Goal: Task Accomplishment & Management: Manage account settings

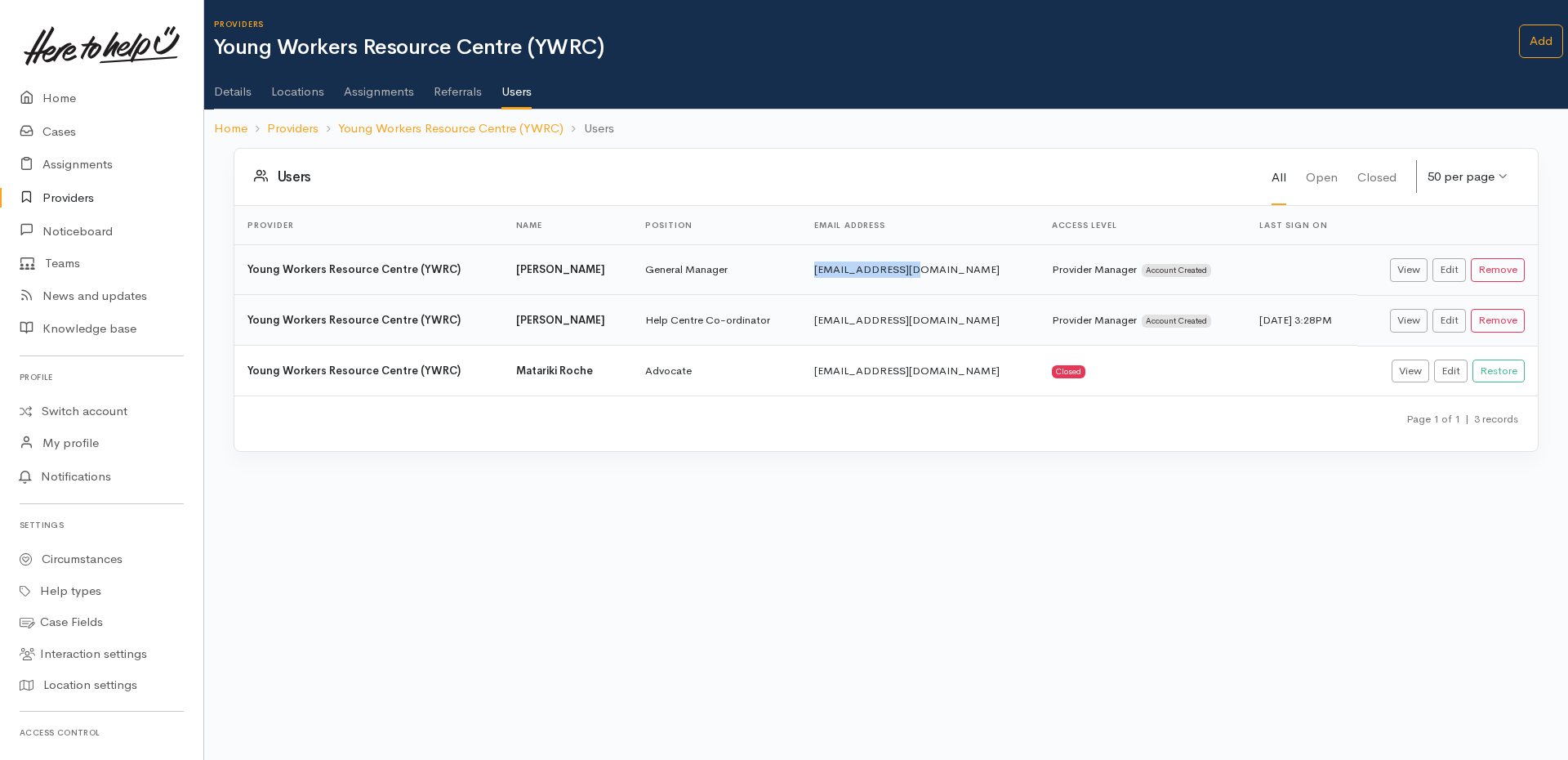
drag, startPoint x: 822, startPoint y: 275, endPoint x: 916, endPoint y: 270, distance: 94.1
click at [916, 270] on td "admin@ywrc.org.nz" at bounding box center [920, 270] width 238 height 51
copy td "admin@ywrc.org.nz"
click at [1546, 40] on link "Add" at bounding box center [1541, 41] width 44 height 33
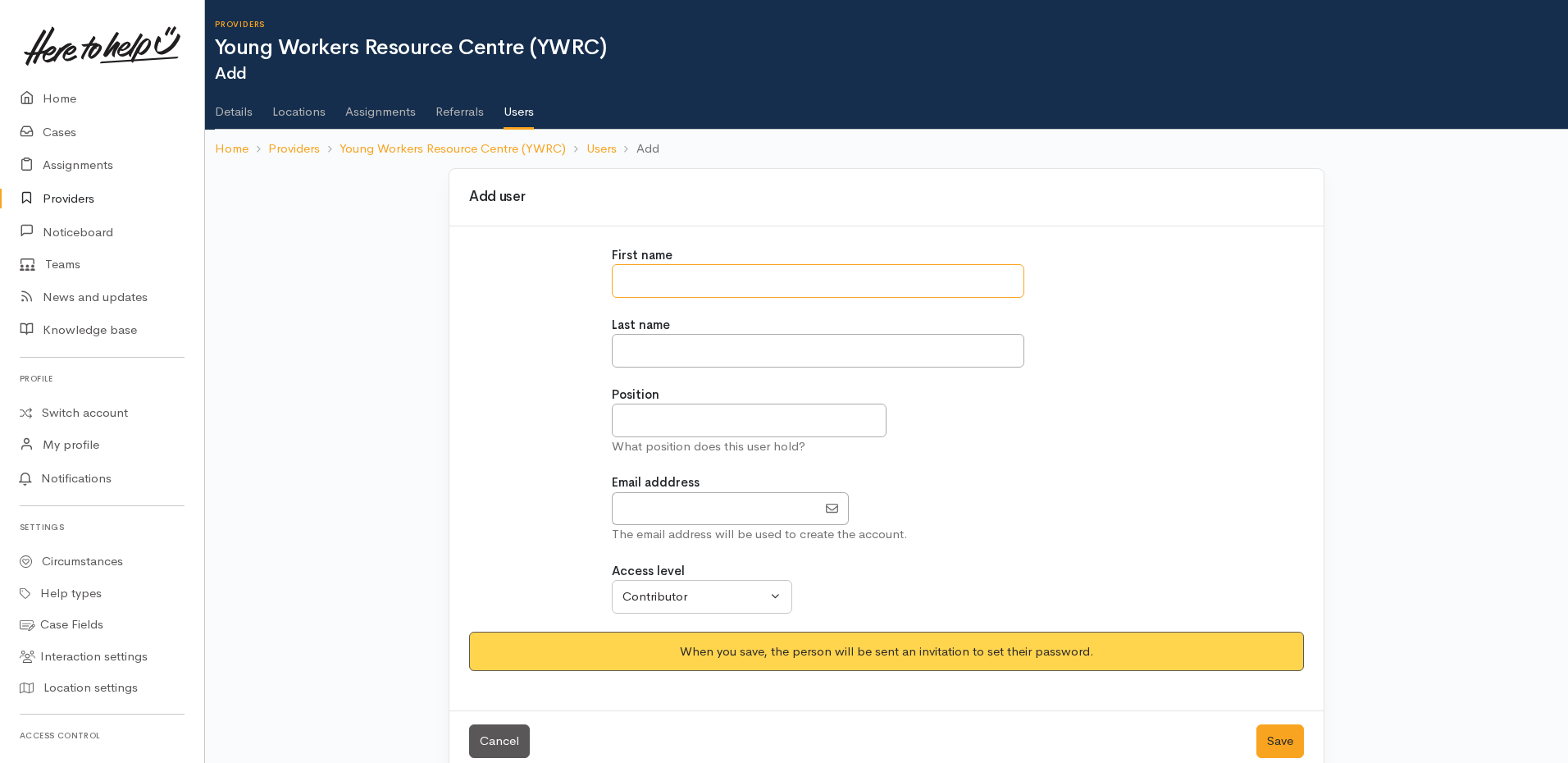
click at [817, 278] on input "text" at bounding box center [818, 281] width 412 height 33
type input "*"
type input "*******"
type input "******"
click at [703, 412] on input "text" at bounding box center [750, 420] width 275 height 33
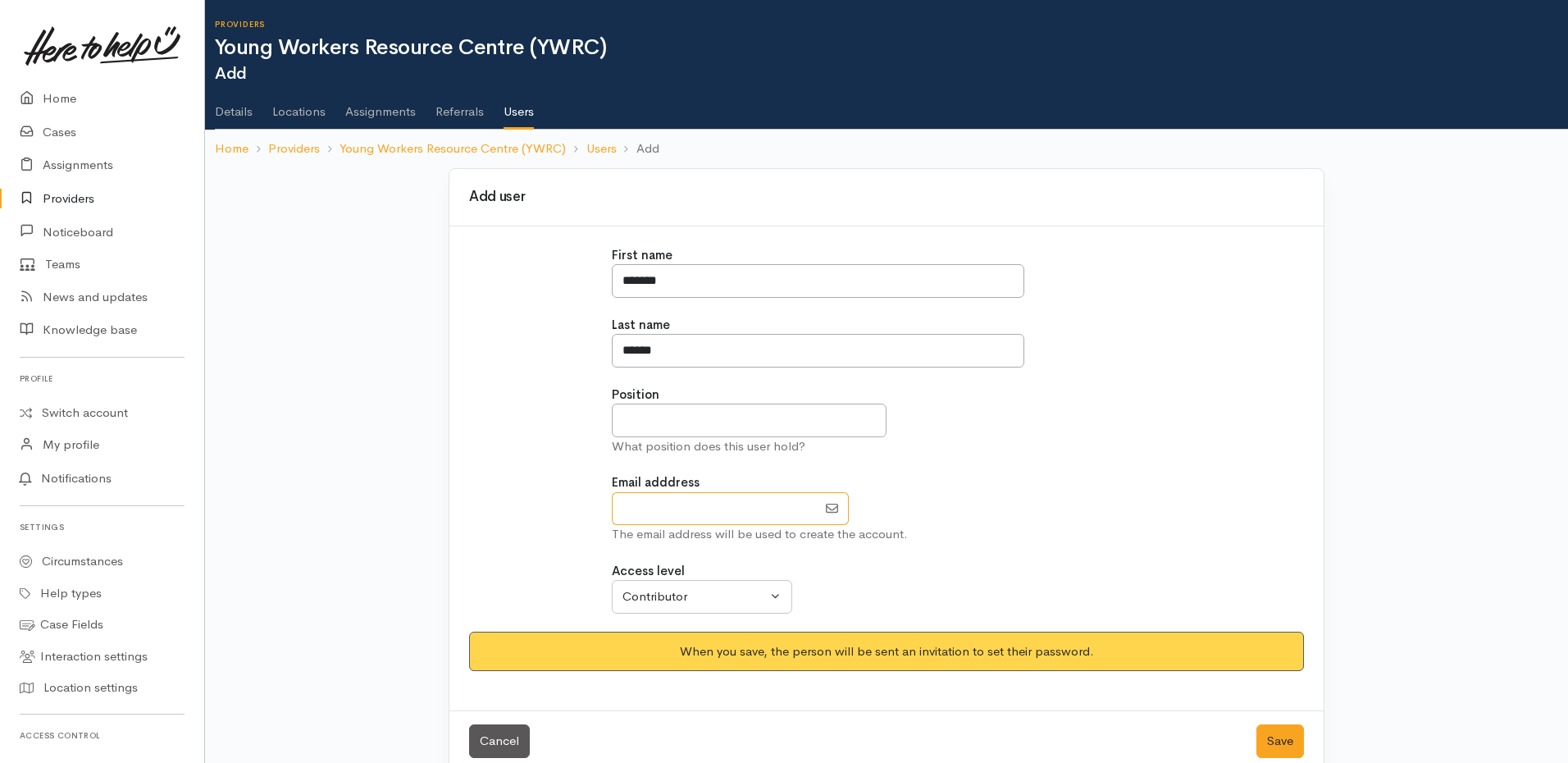
click at [665, 503] on input "EmailAddress" at bounding box center [715, 508] width 205 height 33
paste input "[EMAIL_ADDRESS][DOMAIN_NAME]"
drag, startPoint x: 653, startPoint y: 510, endPoint x: 613, endPoint y: 508, distance: 40.0
click at [613, 508] on input "EmailAddress" at bounding box center [715, 508] width 205 height 33
type input "manager@ywrc.org.nz"
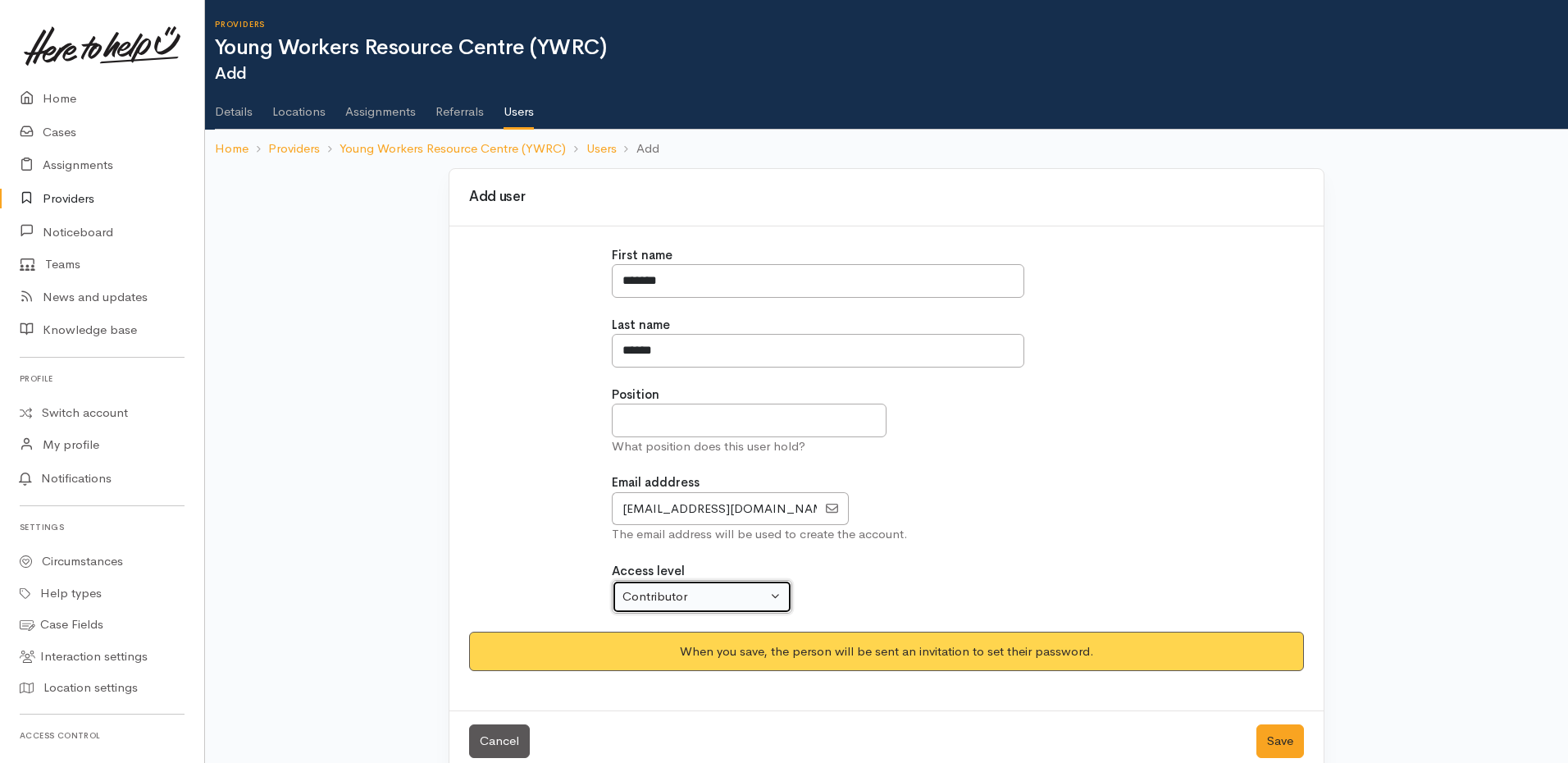
click at [709, 600] on div "Contributor" at bounding box center [695, 597] width 144 height 19
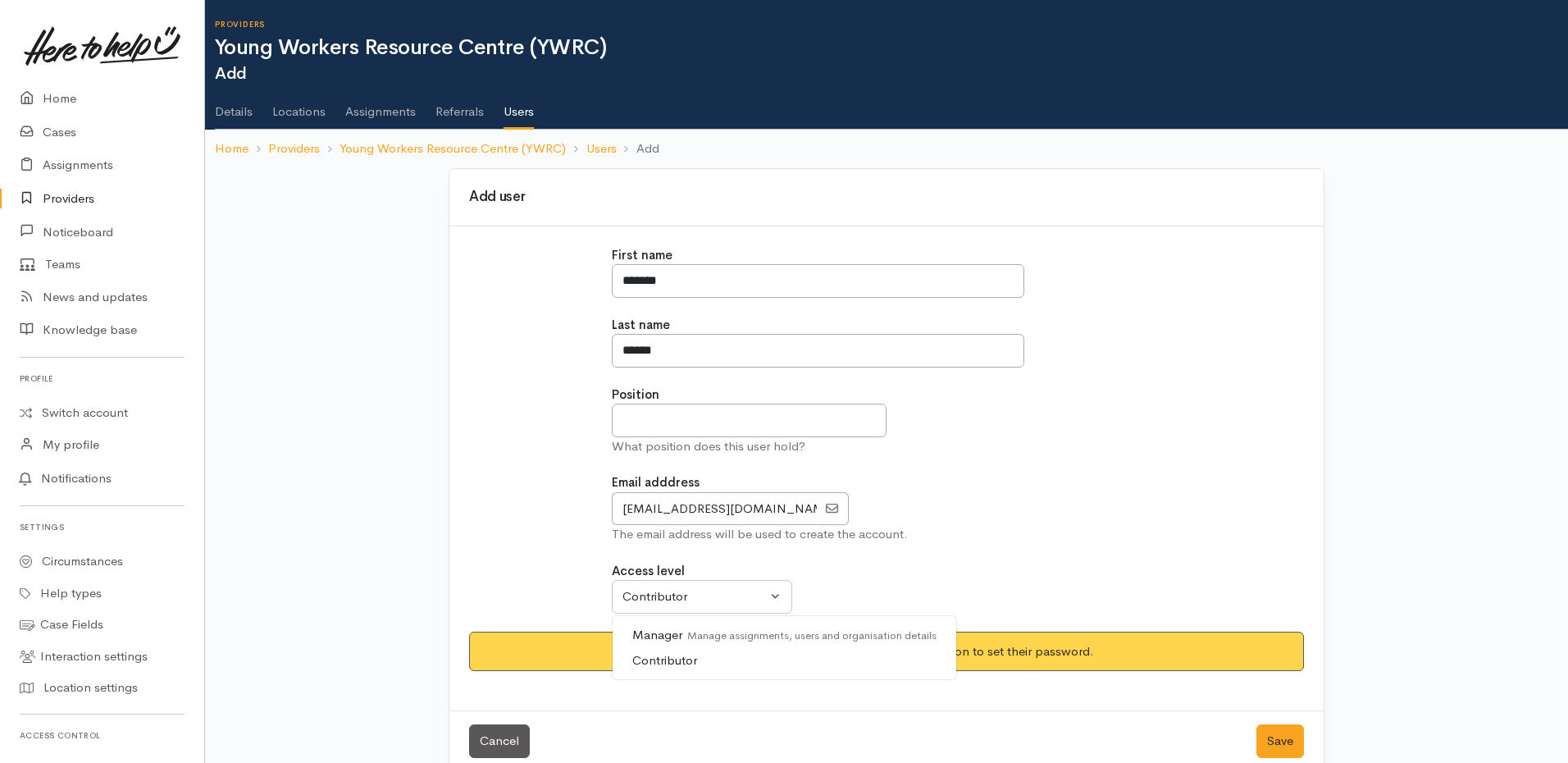
click at [675, 634] on span "Manager Manage assignments, users and organisation details" at bounding box center [785, 635] width 305 height 19
select select "true"
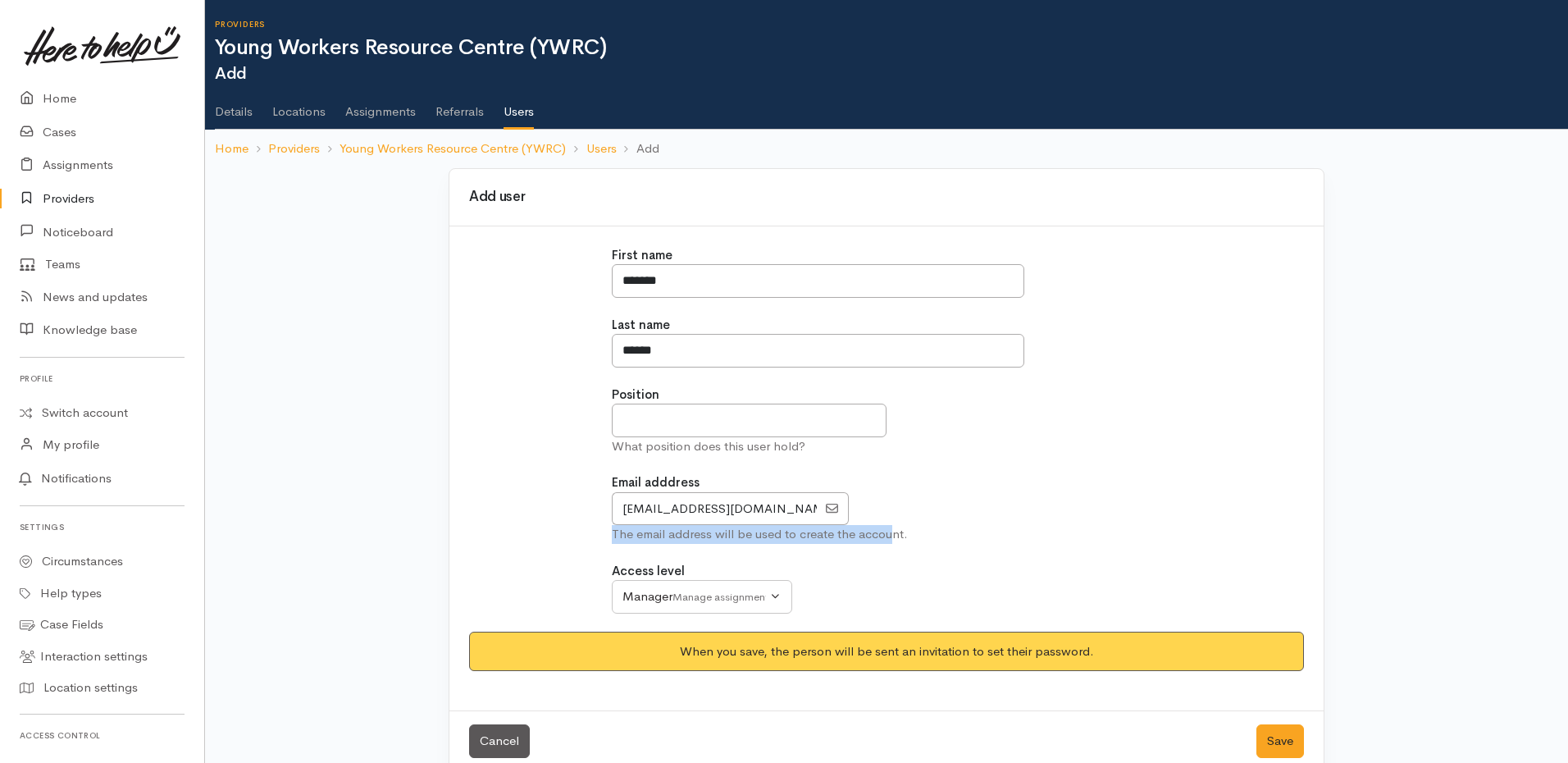
drag, startPoint x: 608, startPoint y: 532, endPoint x: 890, endPoint y: 534, distance: 282.0
click at [890, 534] on div "First name ******* Last name ****** Position What position does this user hold?…" at bounding box center [886, 439] width 570 height 386
click at [665, 429] on input "text" at bounding box center [750, 420] width 275 height 33
click at [669, 423] on input "text" at bounding box center [750, 420] width 275 height 33
paste input "**********"
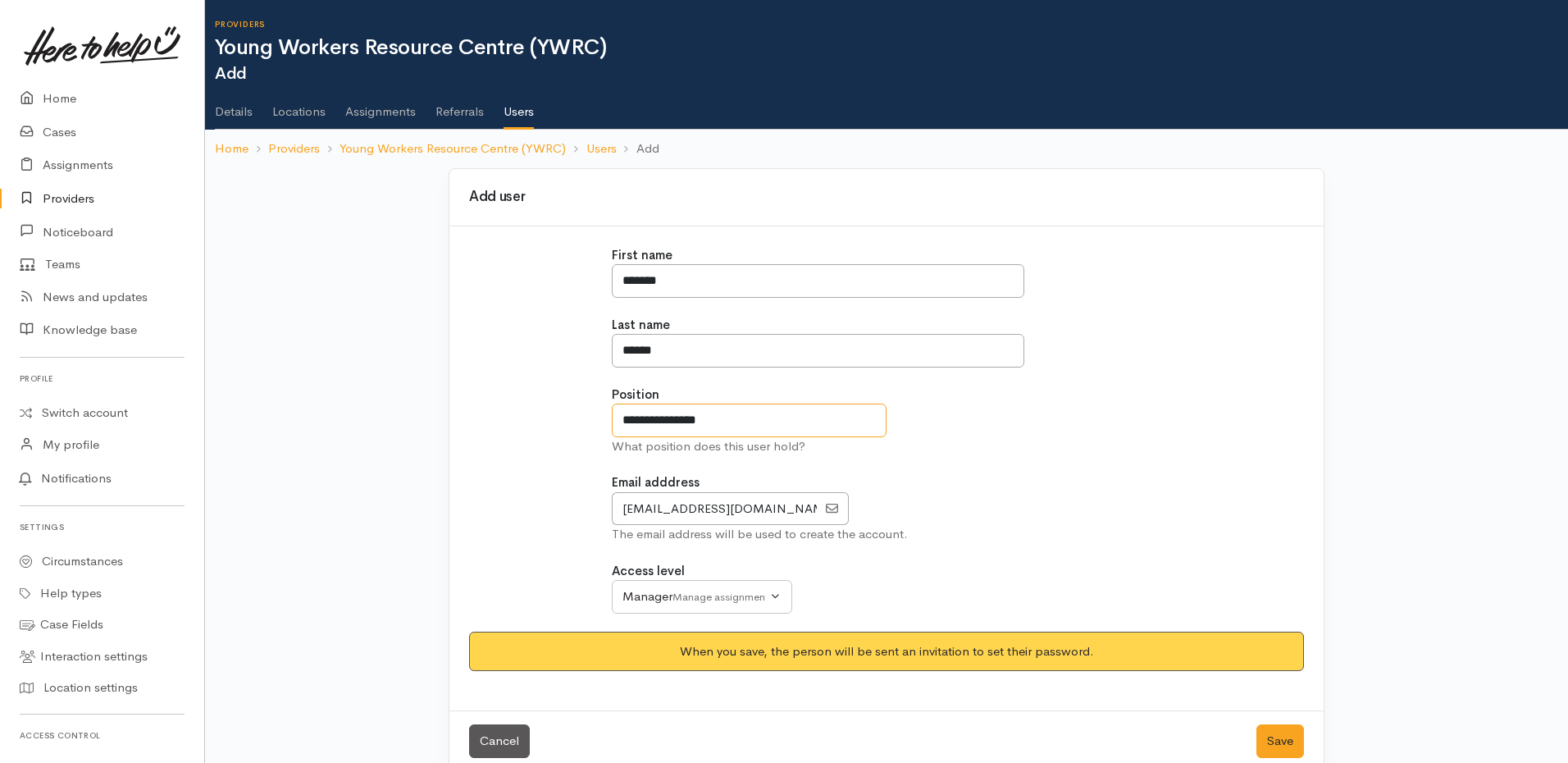
type input "**********"
click at [1231, 343] on div "**********" at bounding box center [887, 439] width 855 height 386
click at [775, 287] on input "*******" at bounding box center [818, 281] width 412 height 33
click at [728, 342] on input "******" at bounding box center [818, 350] width 412 height 33
click at [1161, 484] on div "Email adddress The email address will be used to create the account." at bounding box center [887, 508] width 551 height 70
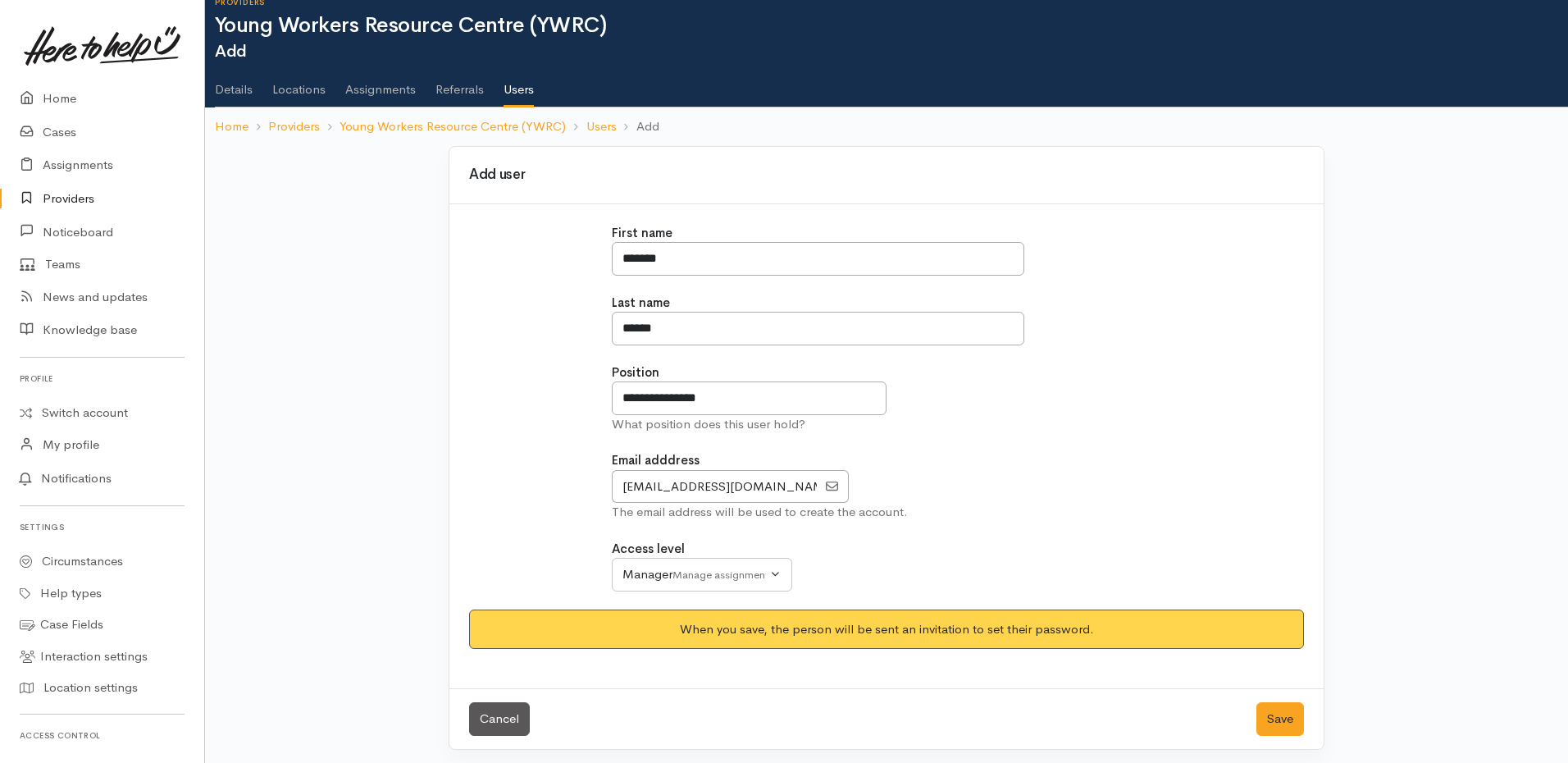
scroll to position [28, 0]
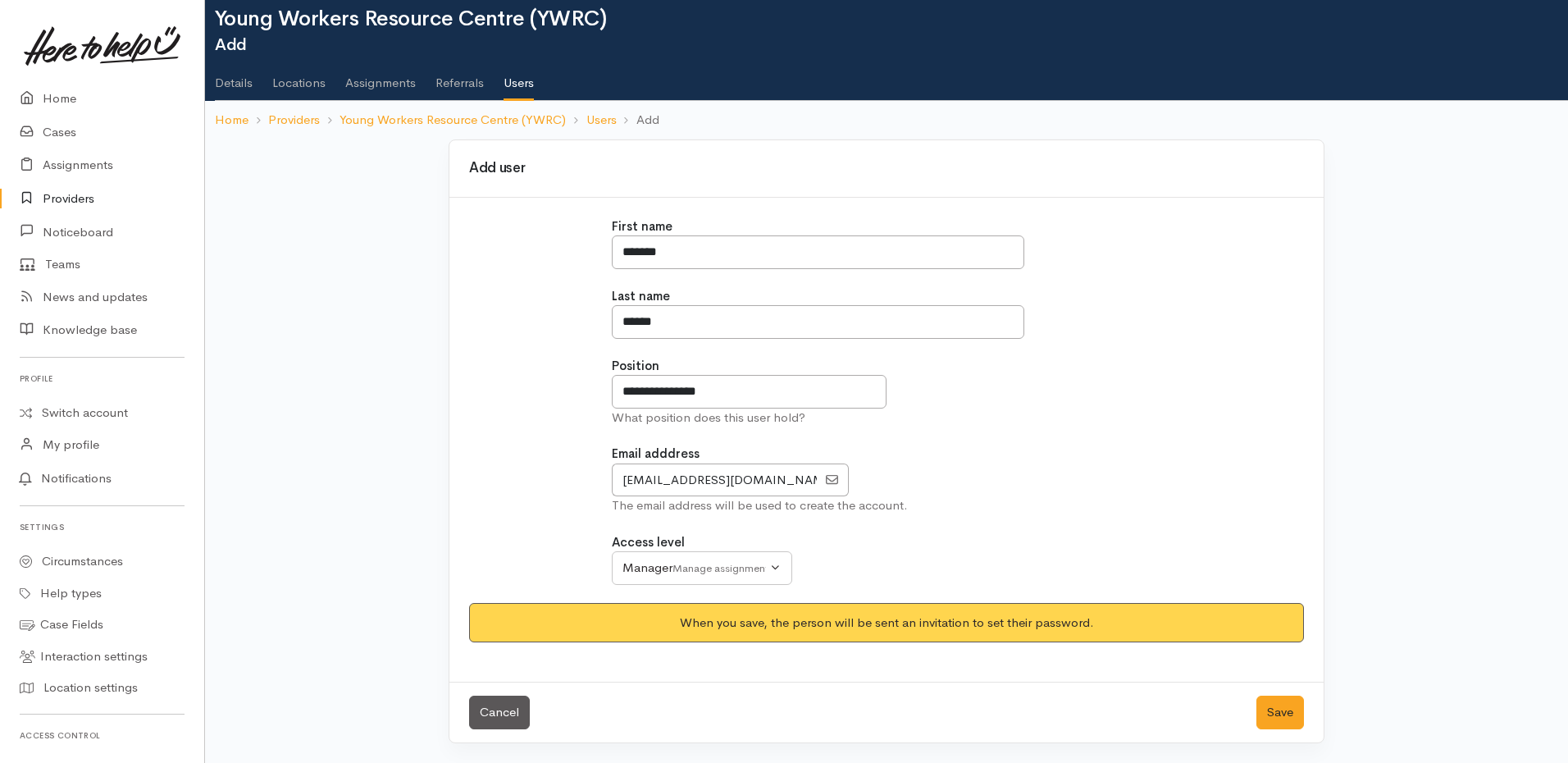
click at [980, 622] on div "When you save, the person will be sent an invitation to set their password." at bounding box center [886, 623] width 835 height 40
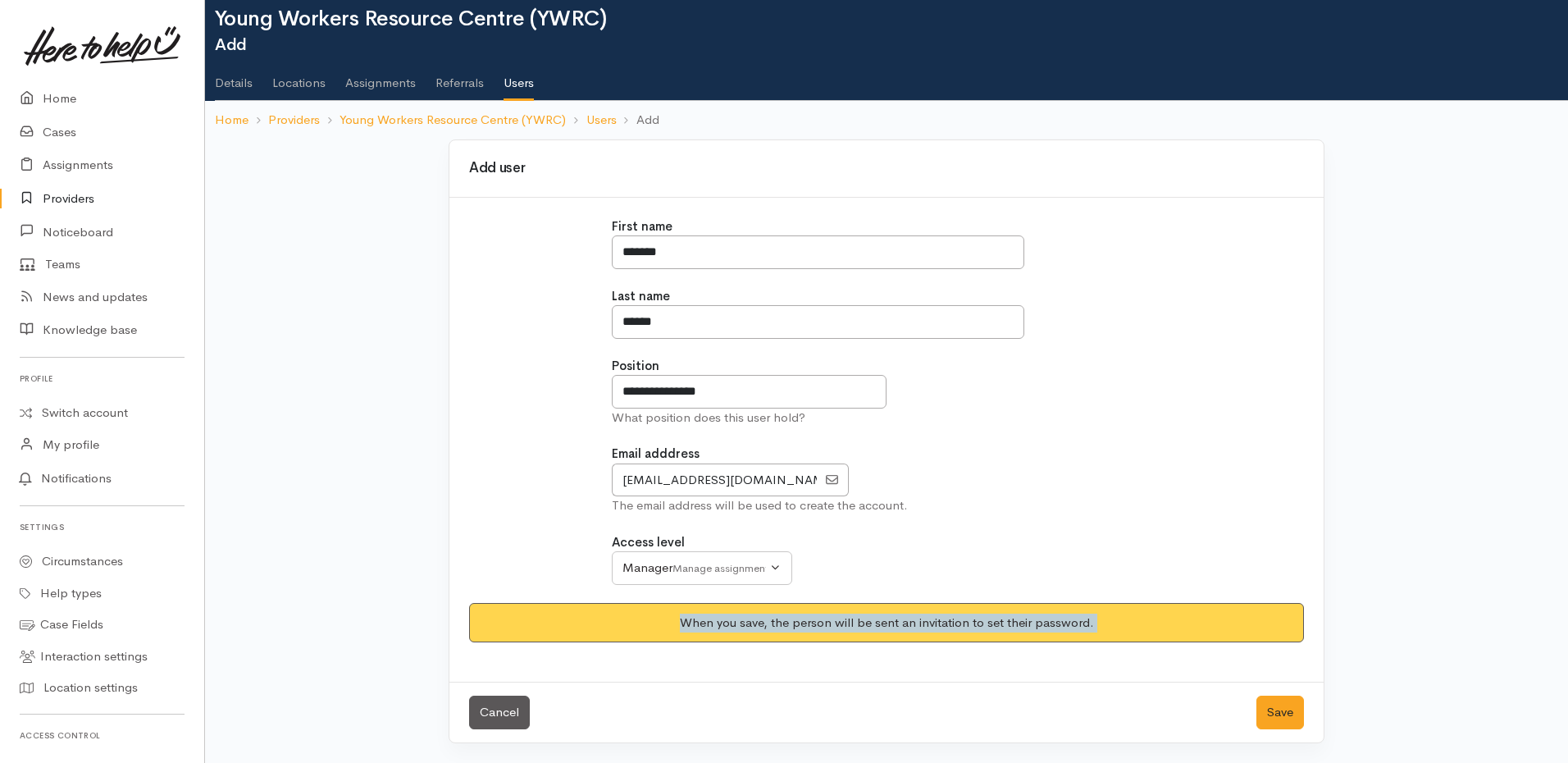
click at [980, 622] on div "When you save, the person will be sent an invitation to set their password." at bounding box center [886, 623] width 835 height 40
click at [1277, 714] on button "Save" at bounding box center [1281, 712] width 47 height 33
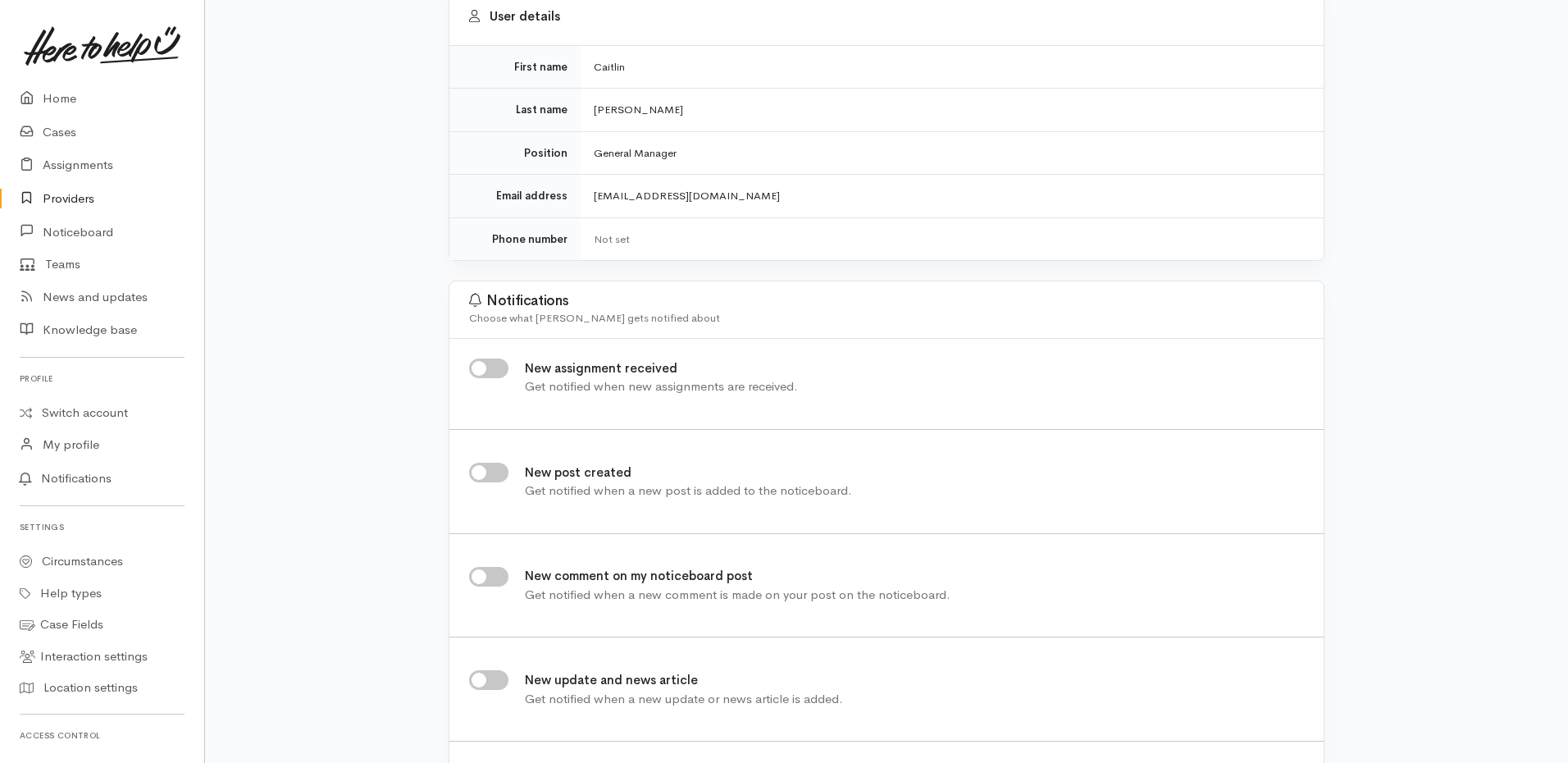
scroll to position [24, 0]
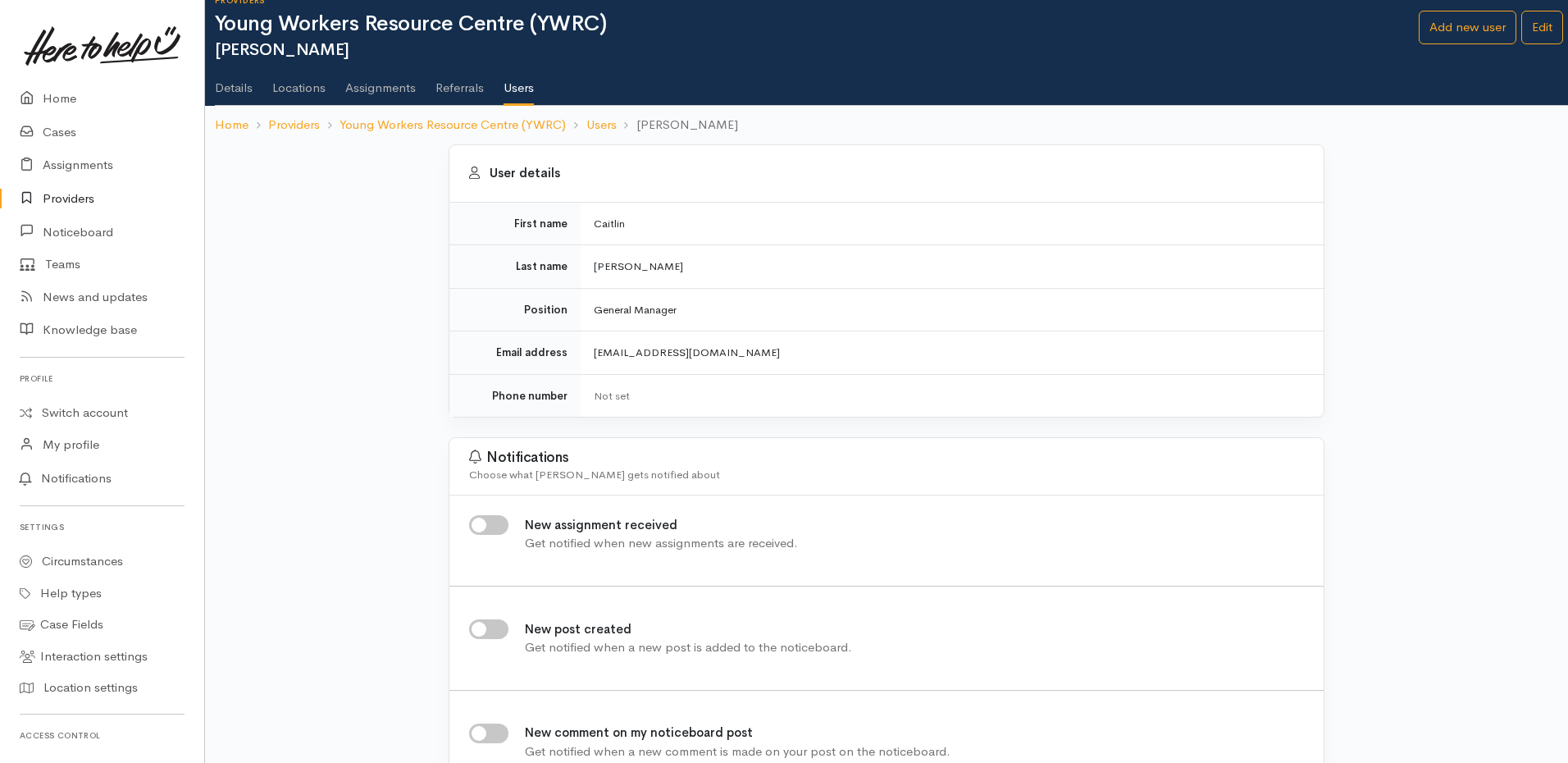
click at [490, 527] on input "New assignment received" at bounding box center [489, 524] width 40 height 20
checkbox input "true"
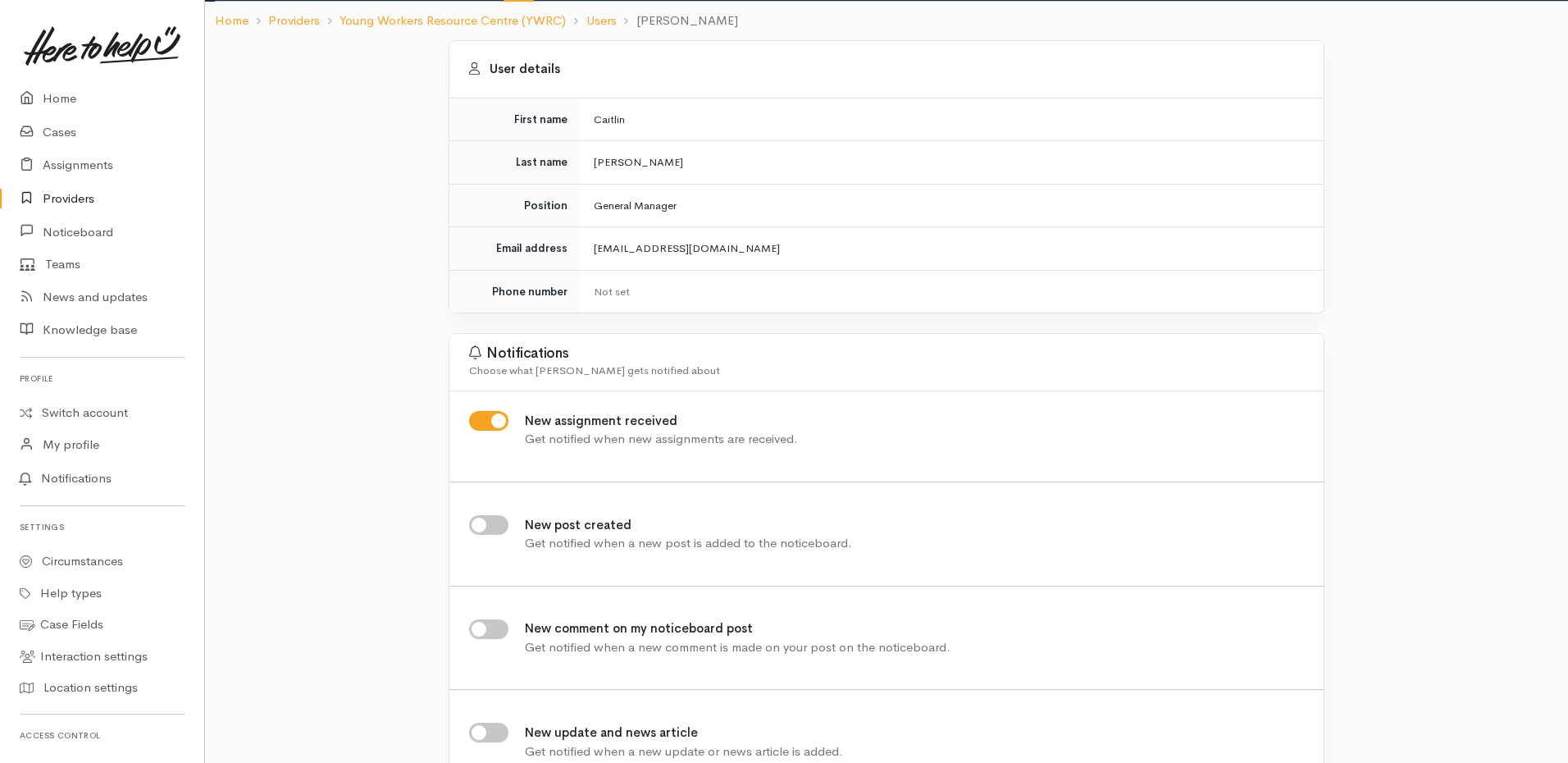
scroll to position [0, 0]
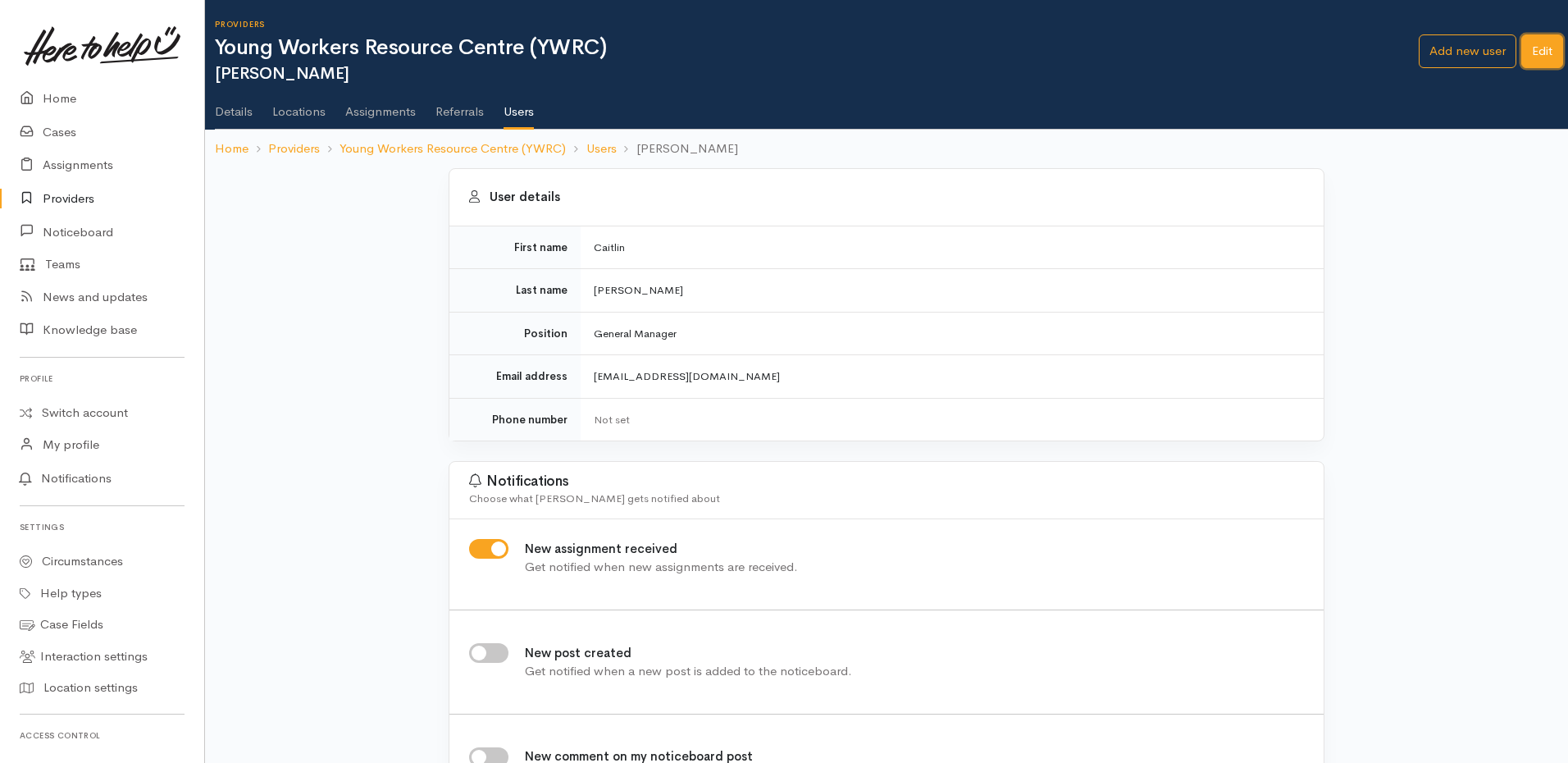
click at [1542, 64] on link "Edit" at bounding box center [1542, 50] width 42 height 33
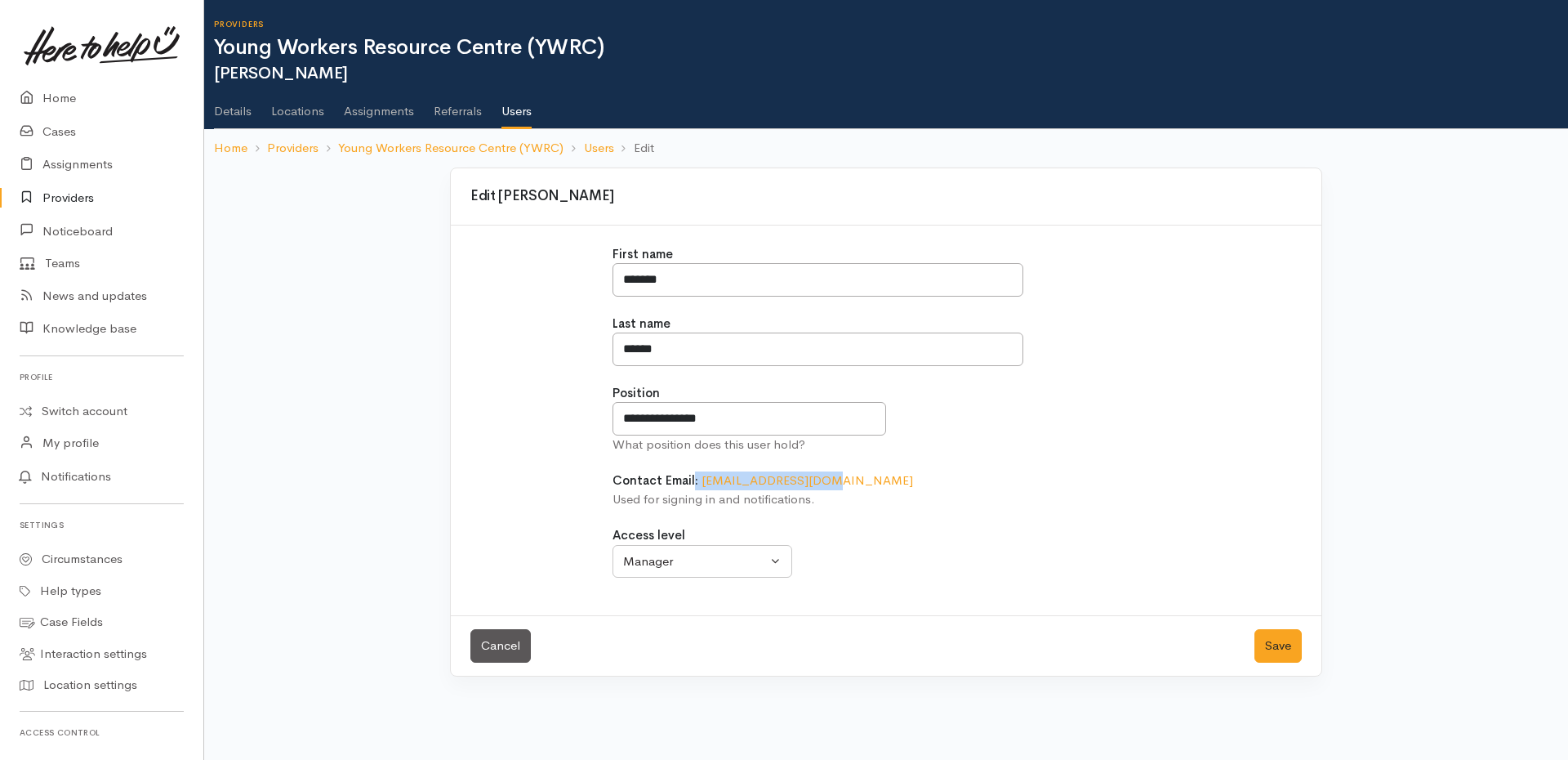
drag, startPoint x: 697, startPoint y: 484, endPoint x: 881, endPoint y: 486, distance: 184.0
click at [881, 486] on div "Contact Email: manager@ywrc.org.nz Used for signing in and notifications." at bounding box center [886, 489] width 548 height 37
drag, startPoint x: 881, startPoint y: 486, endPoint x: 700, endPoint y: 484, distance: 181.0
click at [700, 484] on div "Contact Email: manager@ywrc.org.nz Used for signing in and notifications." at bounding box center [886, 489] width 548 height 37
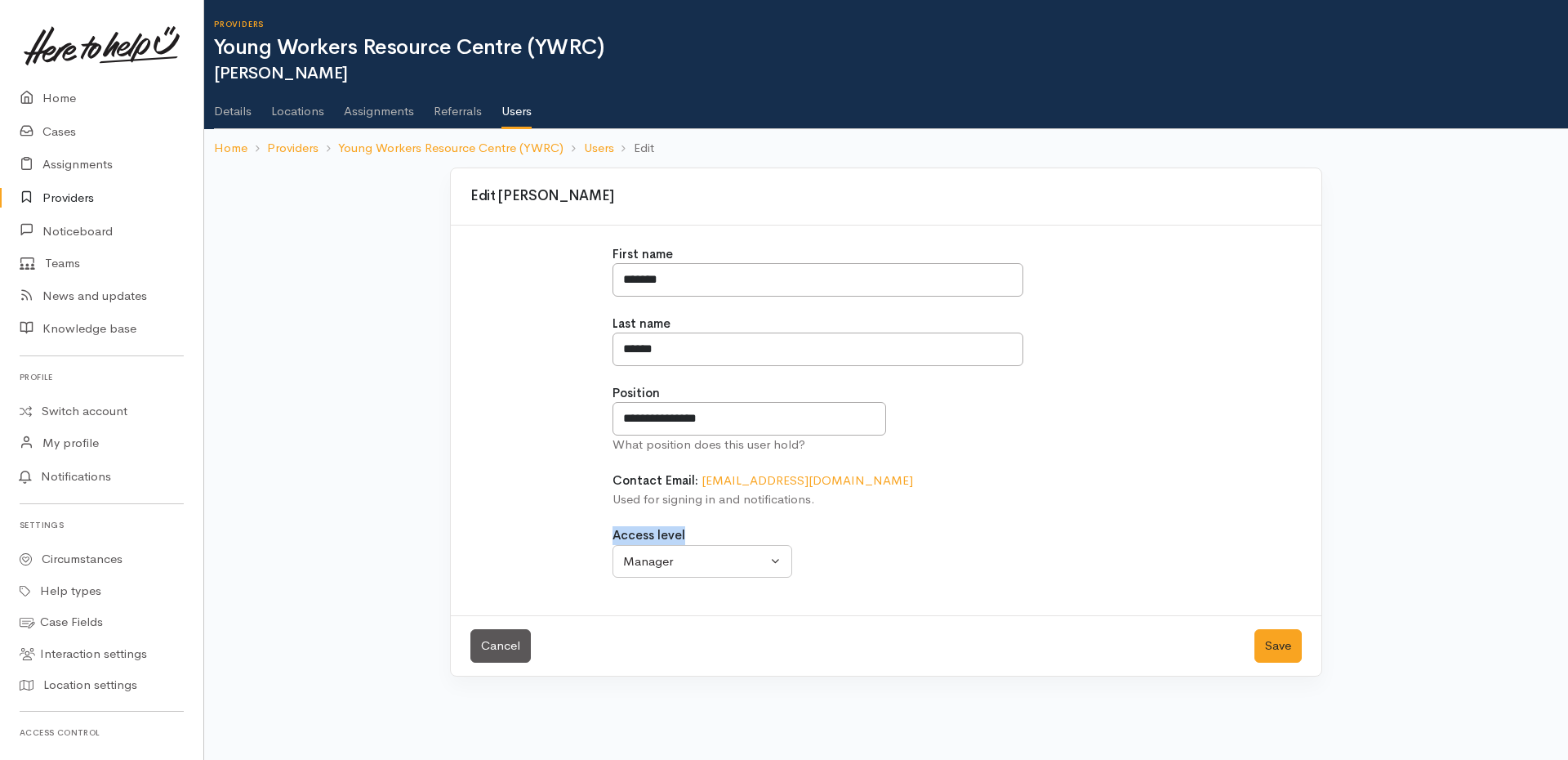
click at [940, 509] on div "**********" at bounding box center [886, 421] width 567 height 351
click at [101, 414] on link "Switch account" at bounding box center [101, 412] width 203 height 32
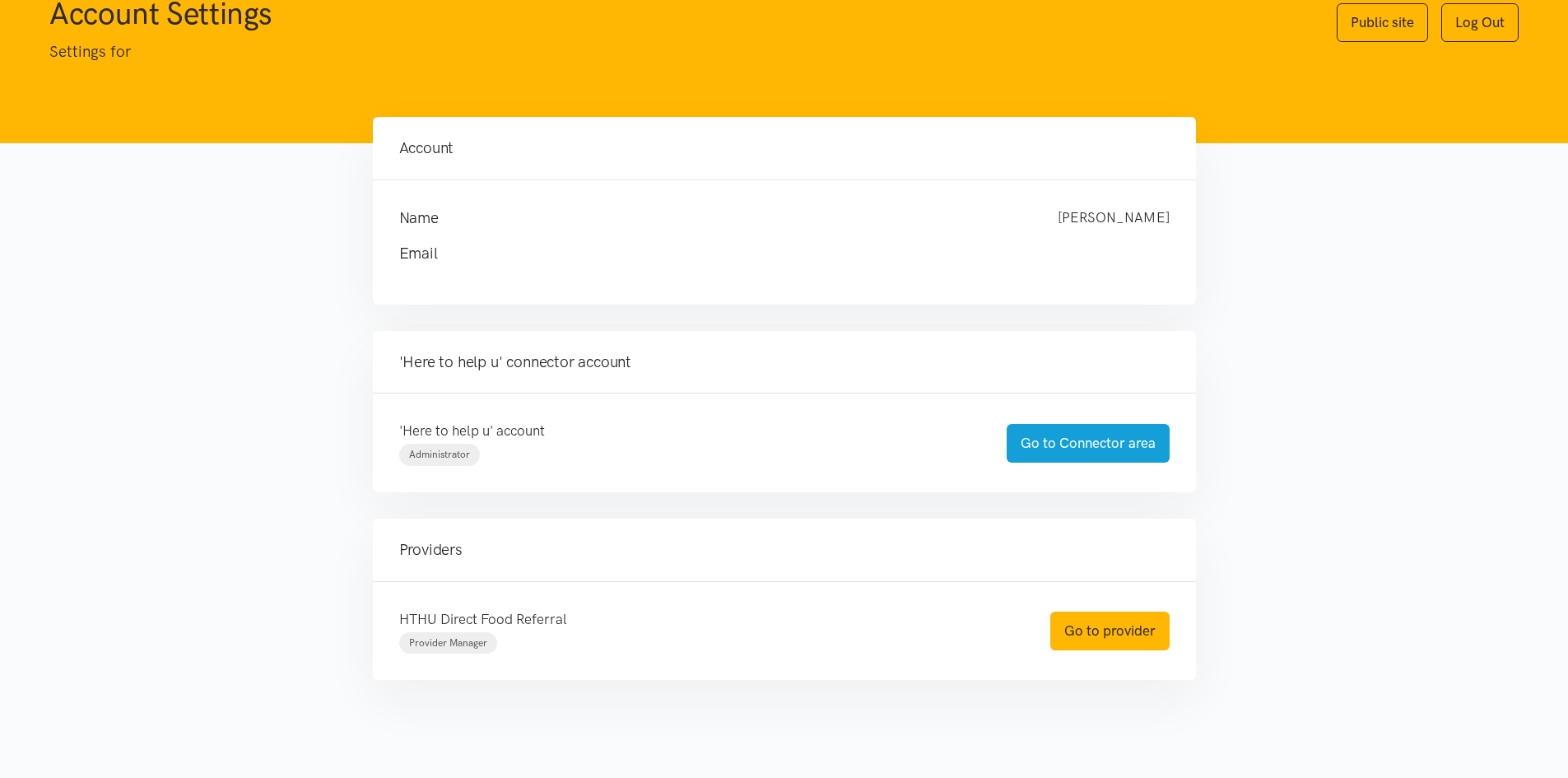
scroll to position [79, 0]
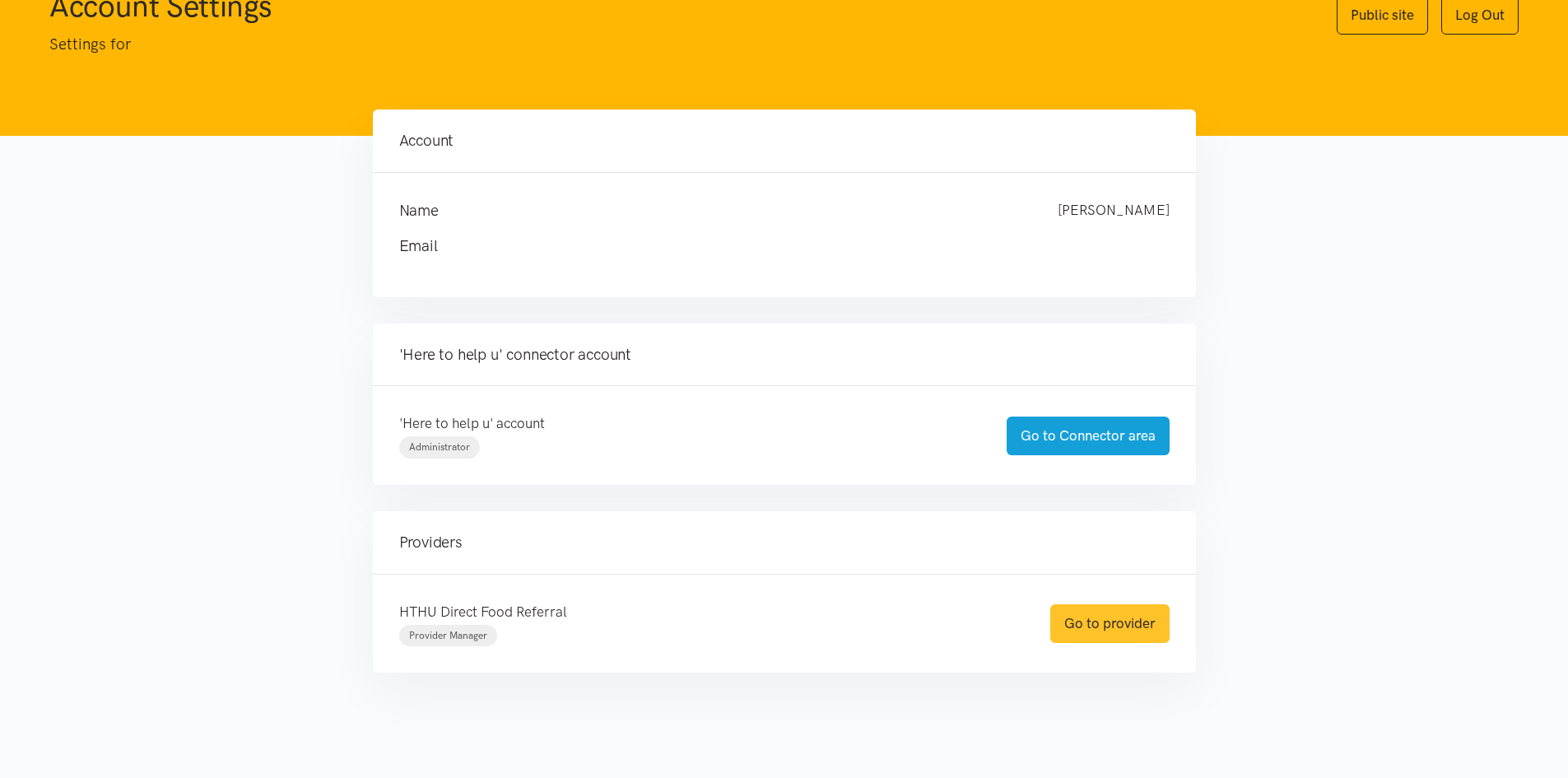
click at [1097, 627] on link "Go to provider" at bounding box center [1109, 623] width 119 height 39
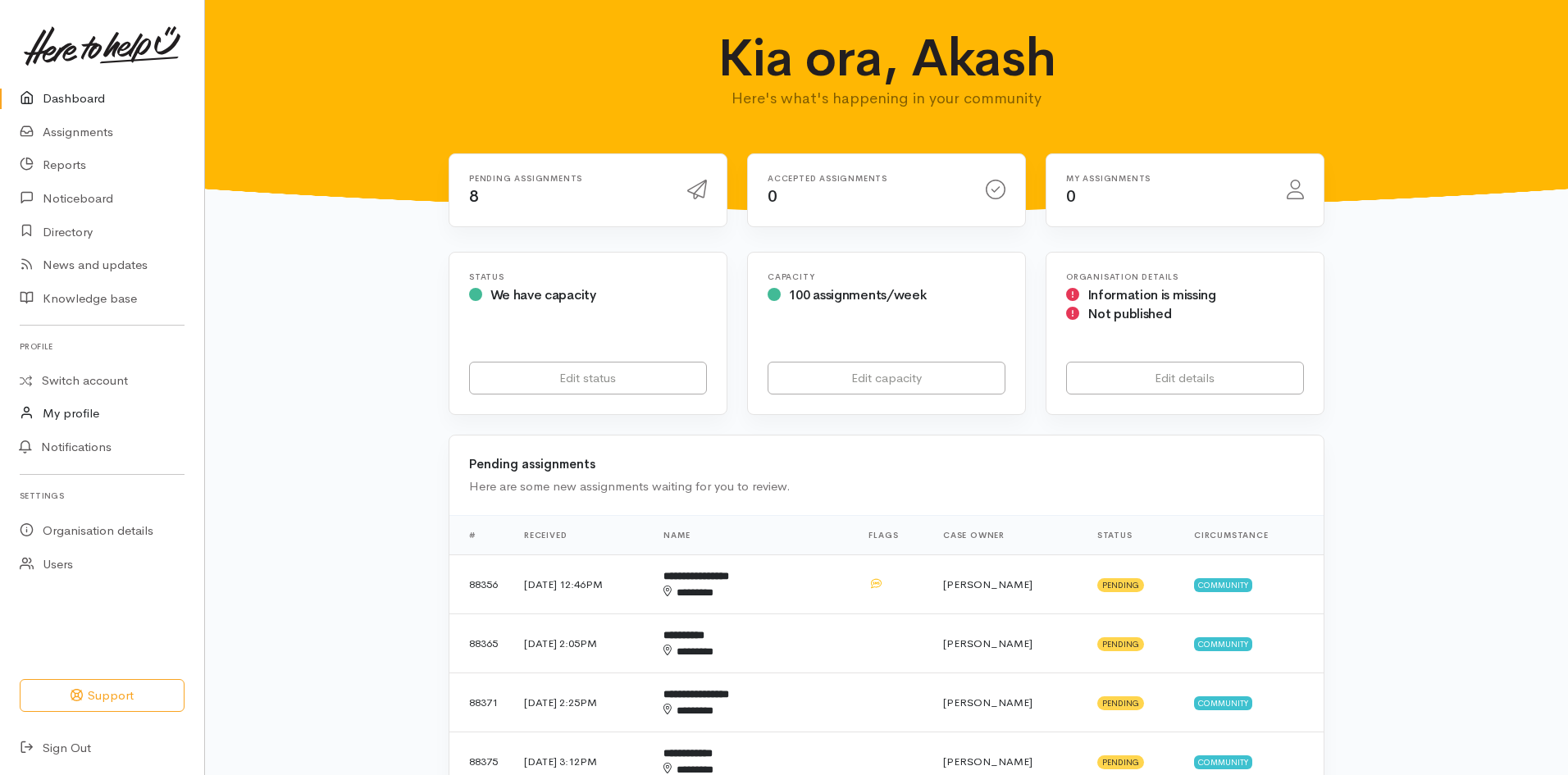
click at [98, 411] on link "My profile" at bounding box center [101, 413] width 204 height 33
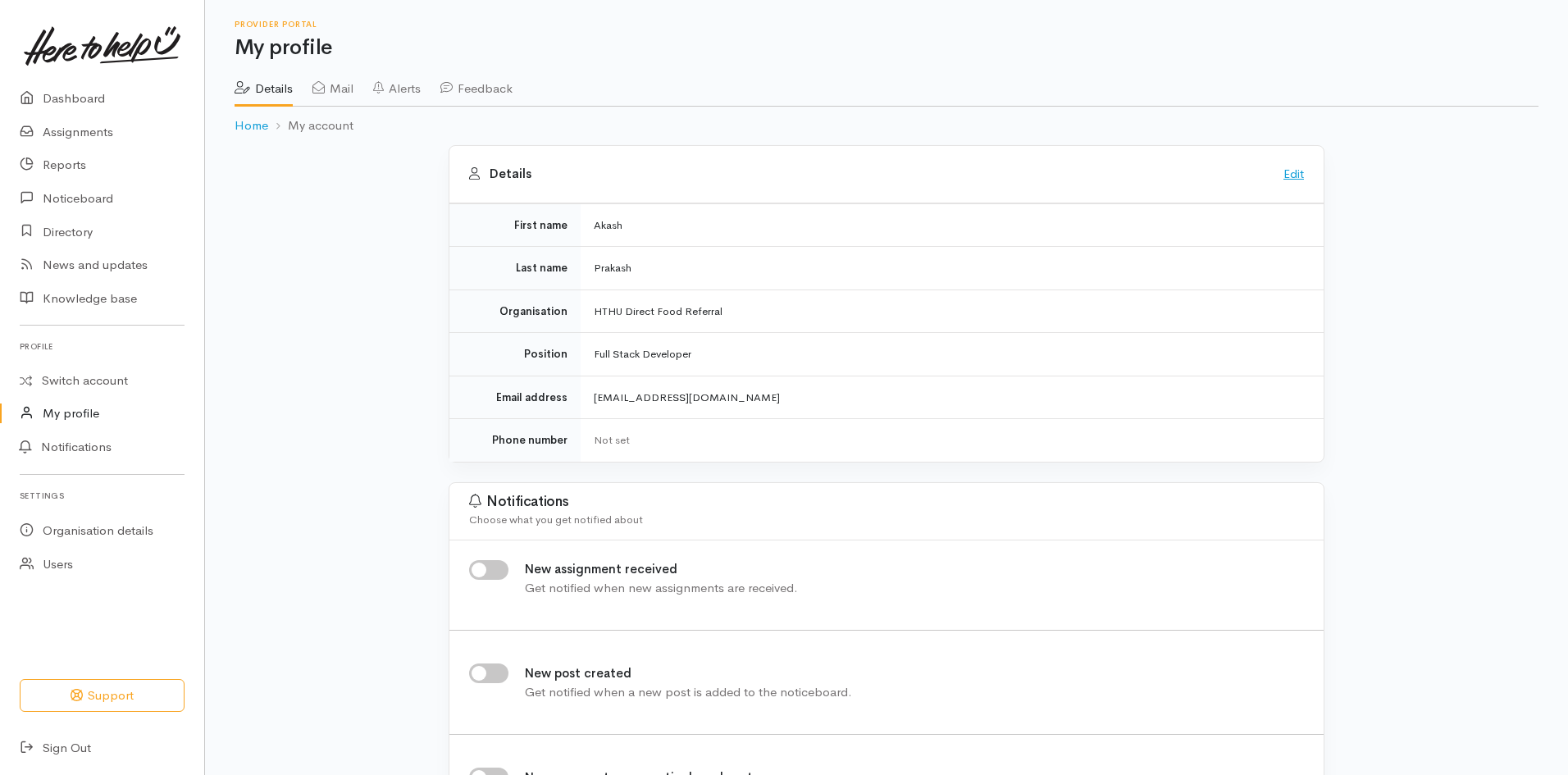
click at [1294, 173] on link "Edit" at bounding box center [1294, 173] width 21 height 15
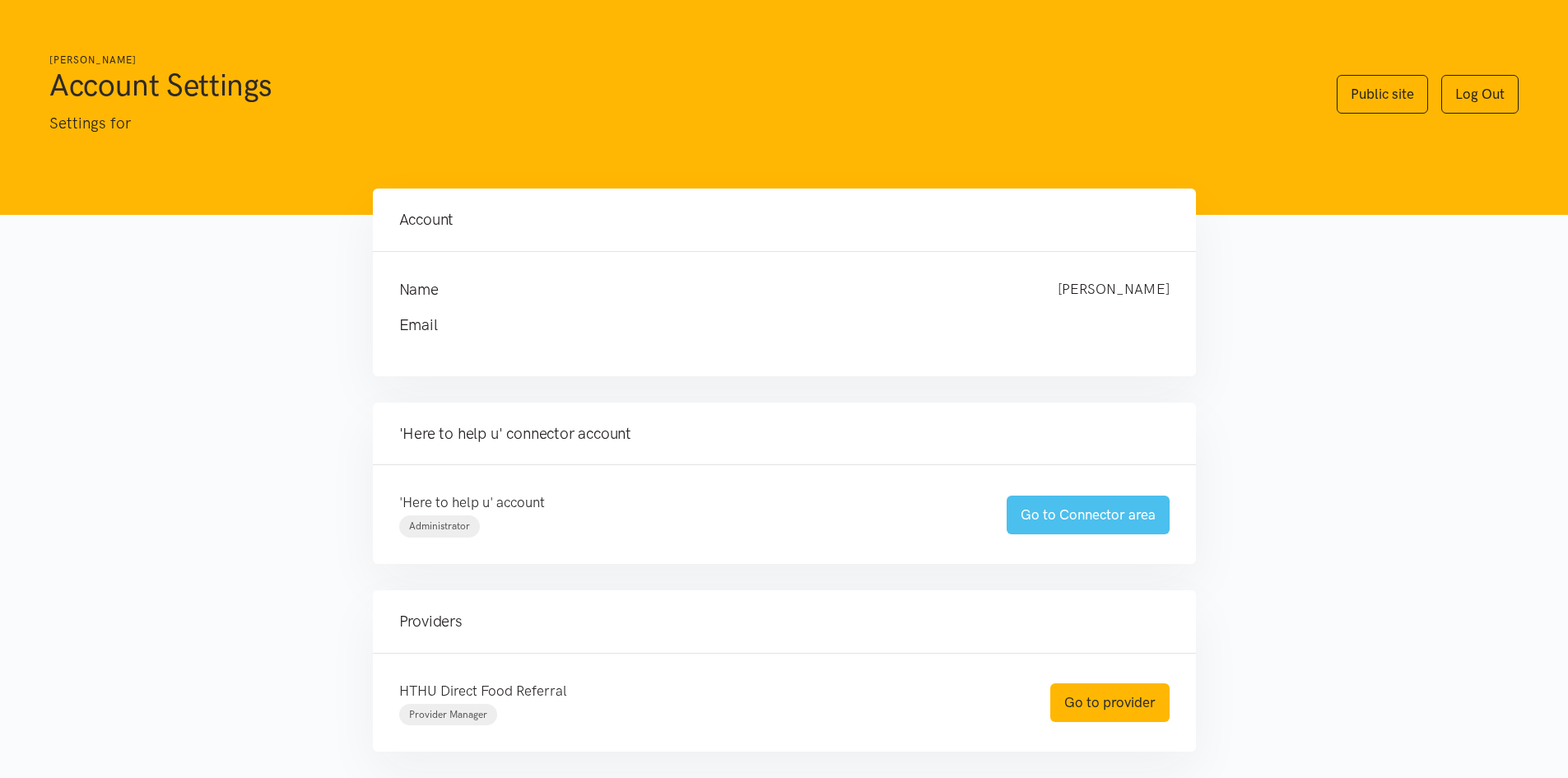
click at [1103, 508] on link "Go to Connector area" at bounding box center [1088, 515] width 163 height 39
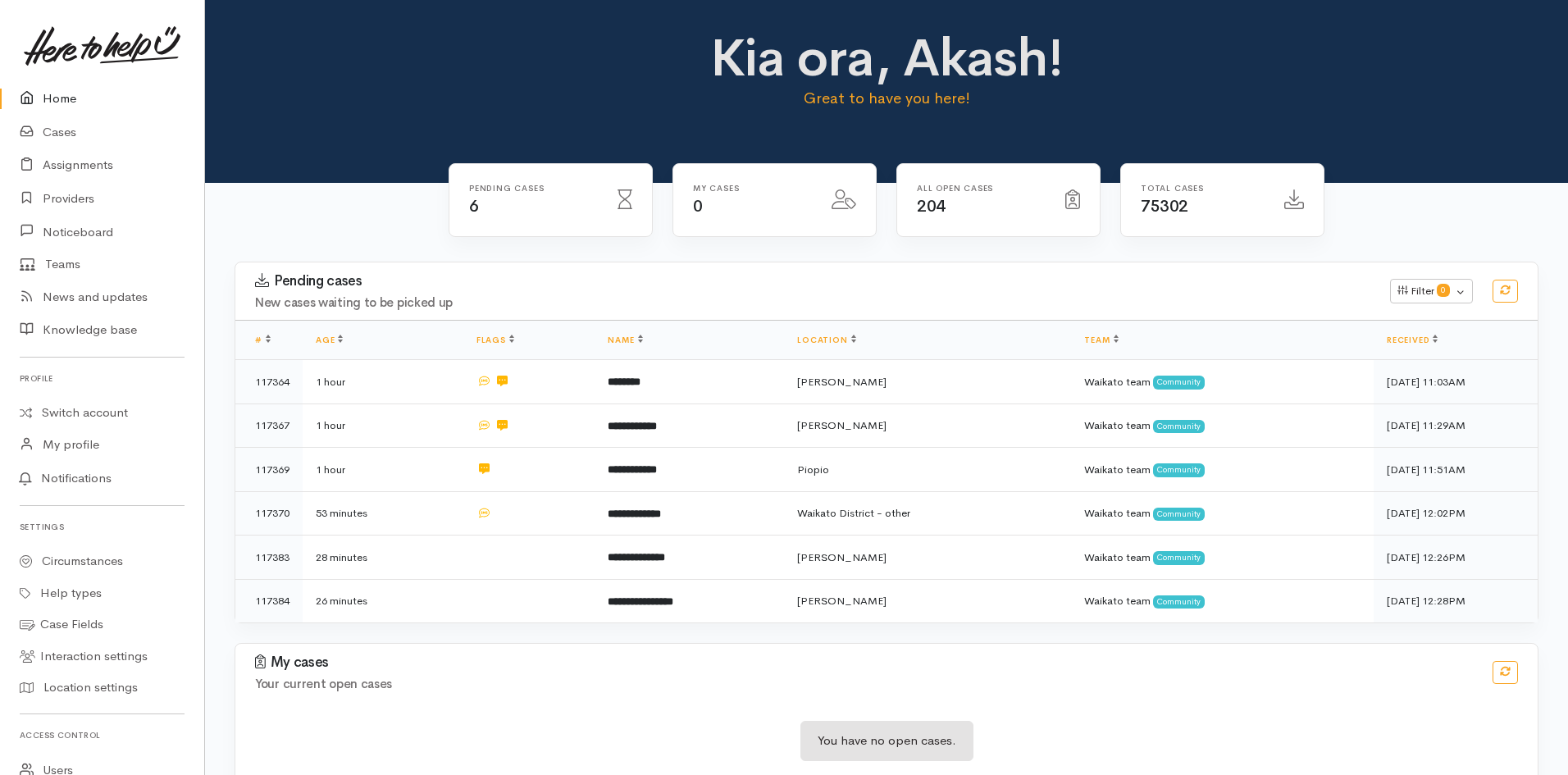
scroll to position [259, 0]
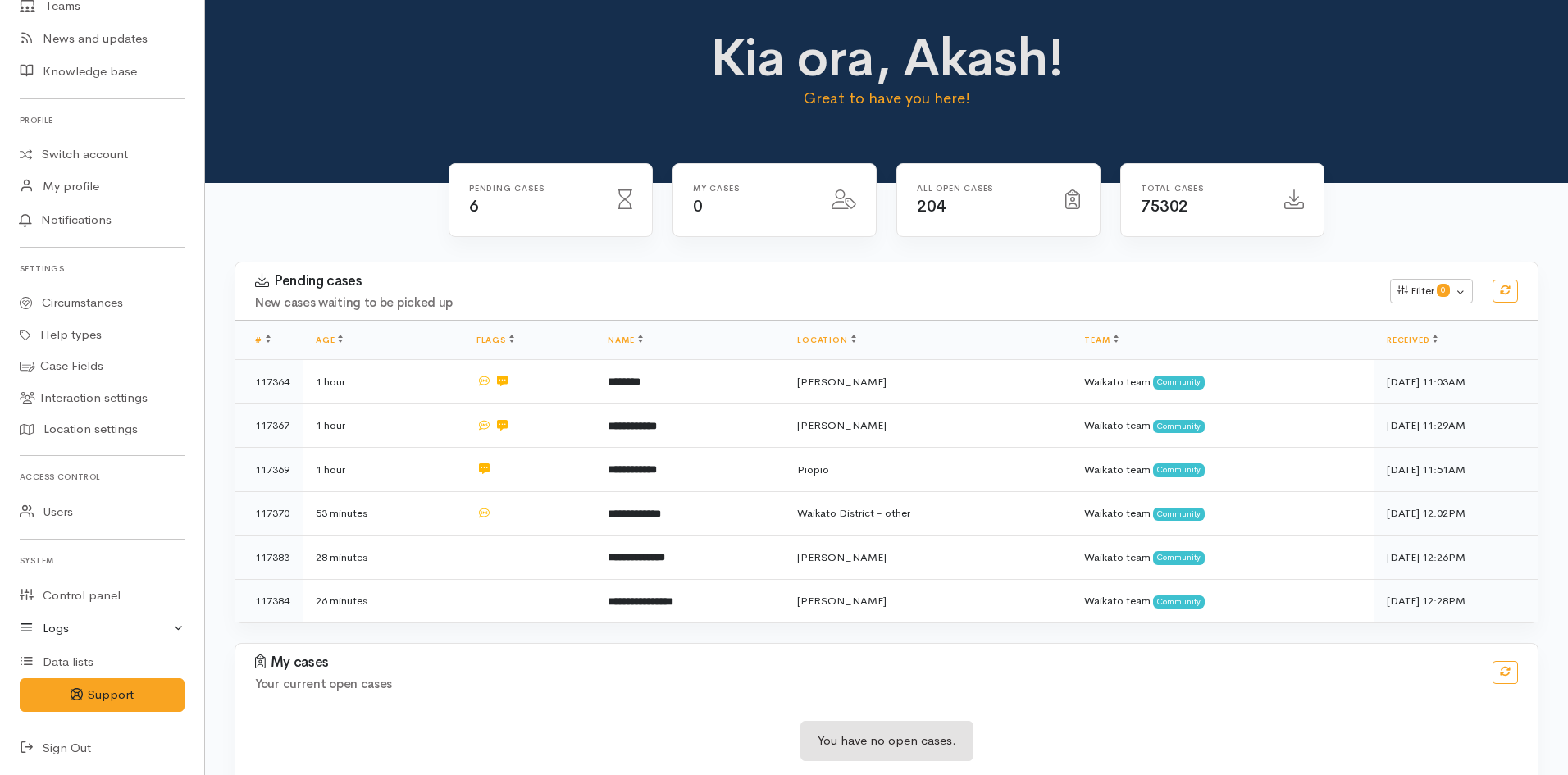
click at [154, 633] on link "Logs" at bounding box center [101, 628] width 204 height 33
click at [102, 691] on link "Mail logs" at bounding box center [101, 694] width 204 height 33
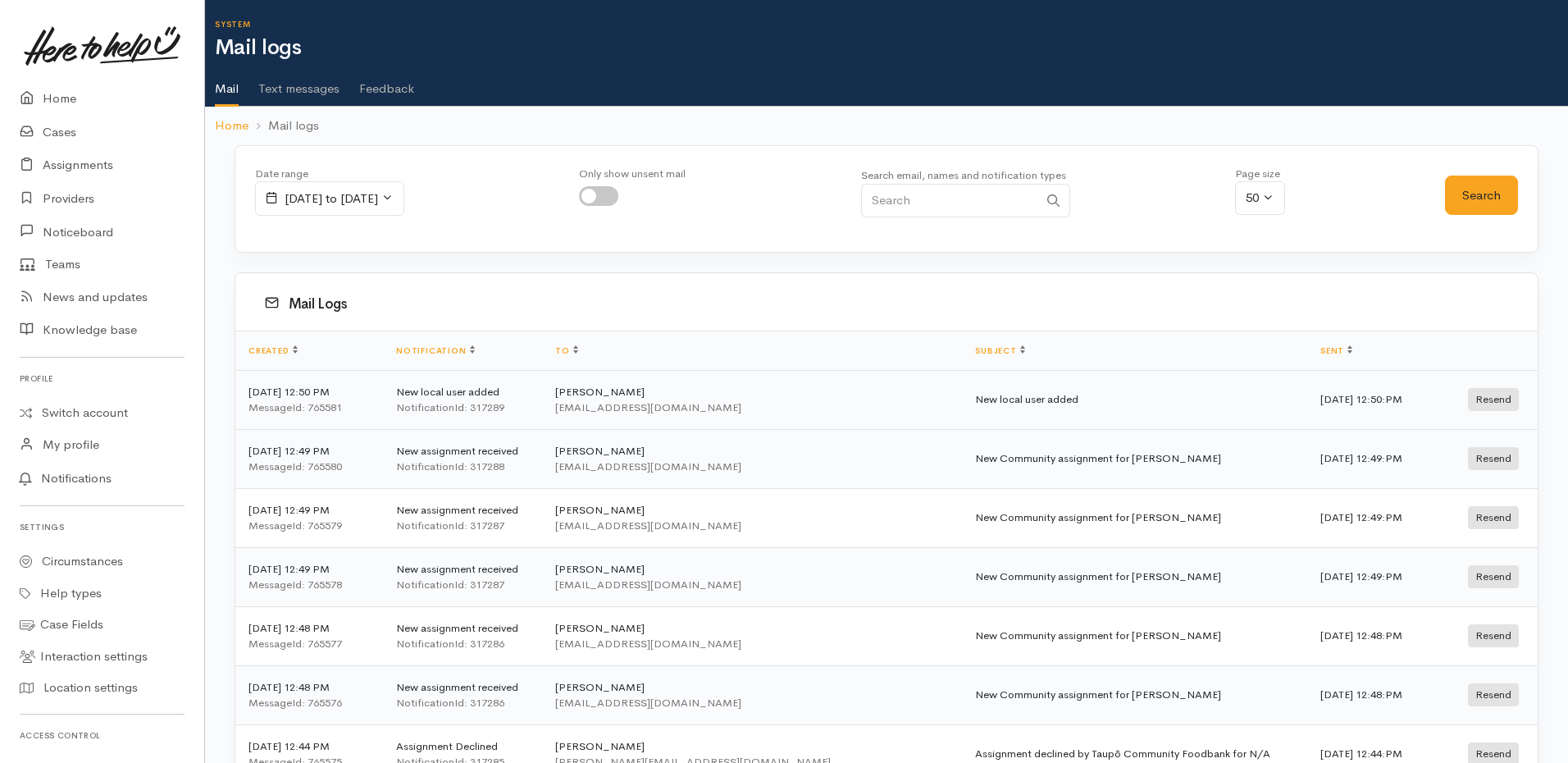
click at [764, 413] on div "[EMAIL_ADDRESS][DOMAIN_NAME]" at bounding box center [752, 407] width 393 height 16
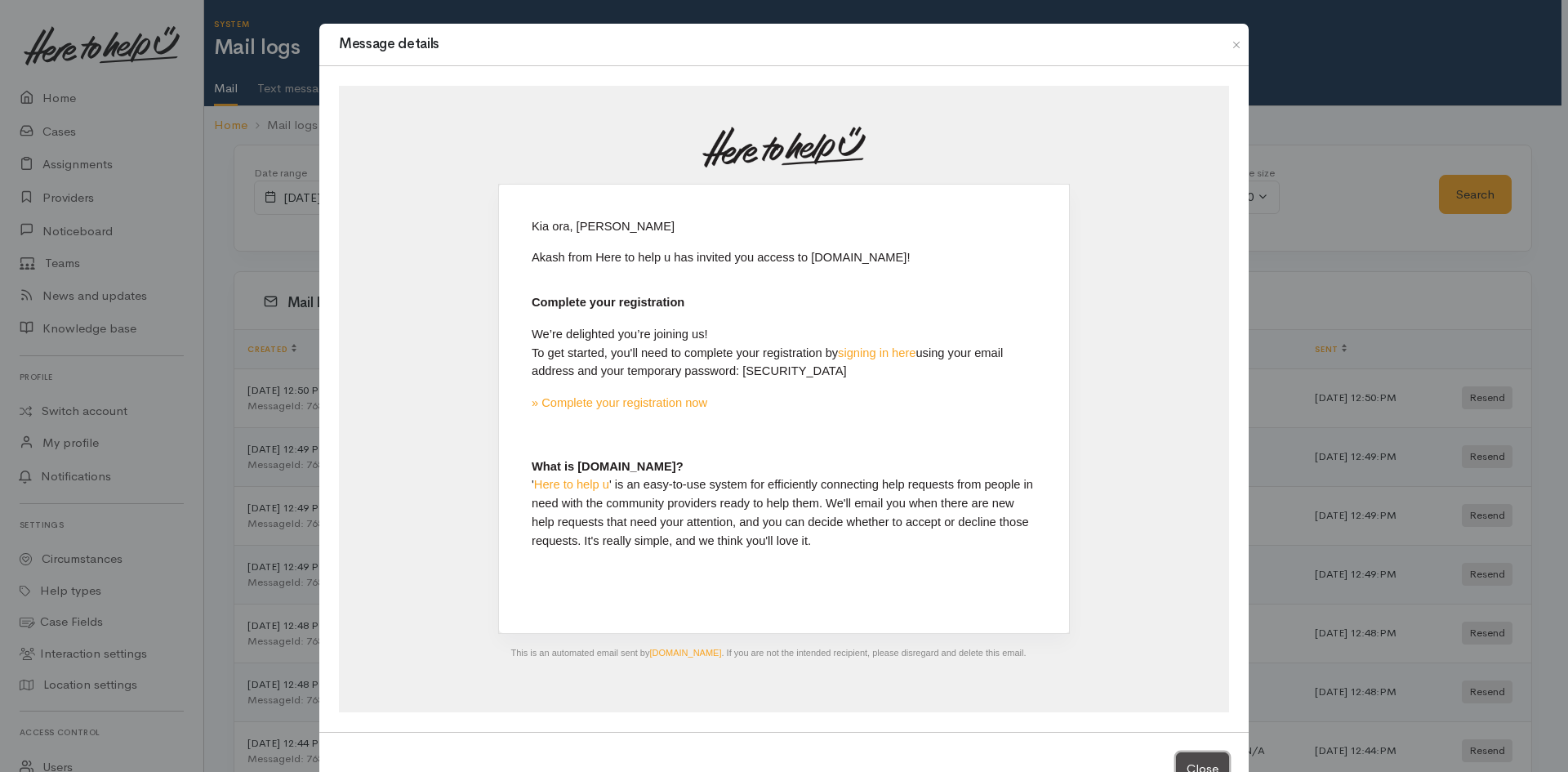
click at [1191, 767] on button "Close" at bounding box center [1203, 768] width 53 height 33
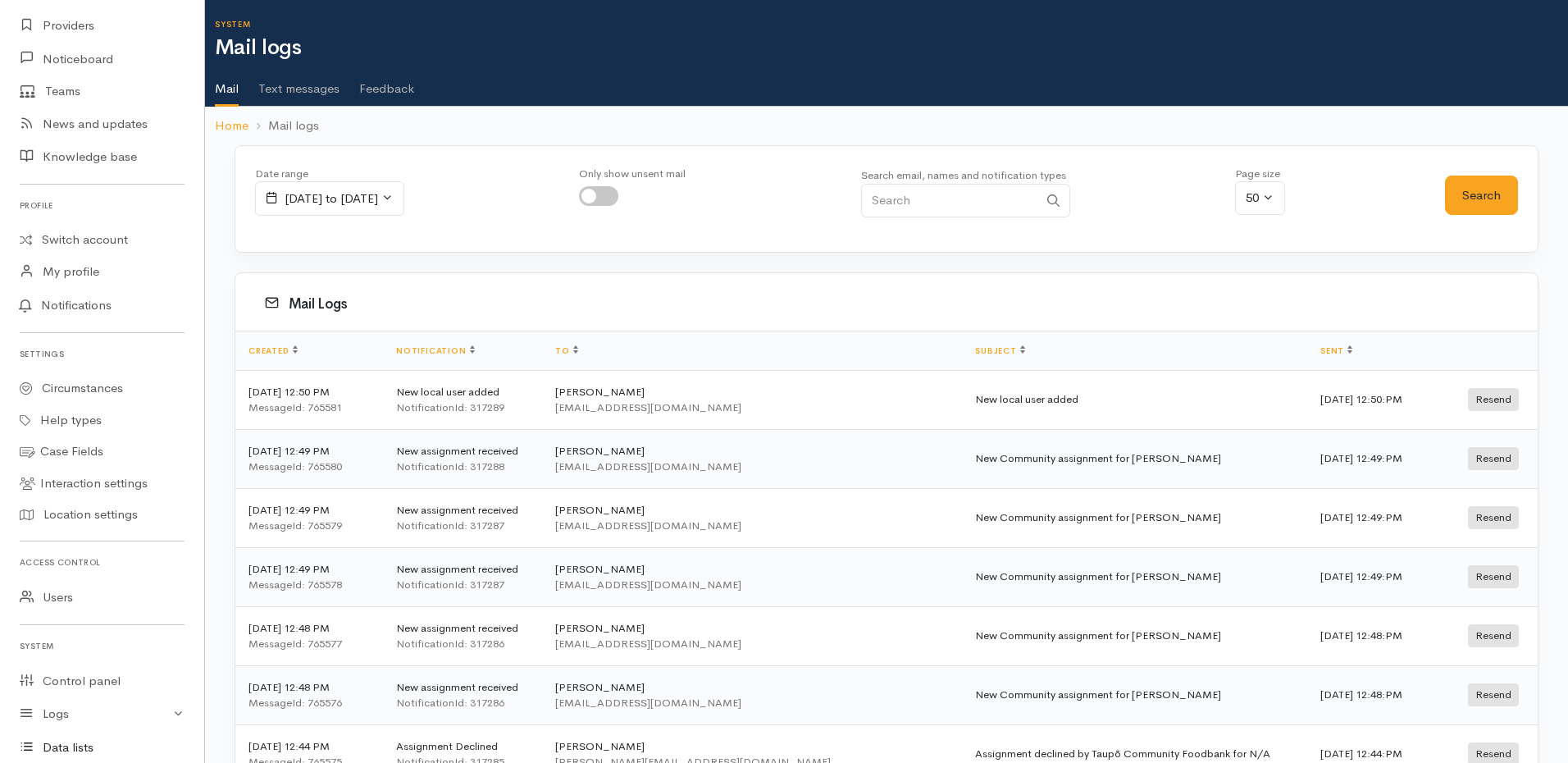
scroll to position [271, 0]
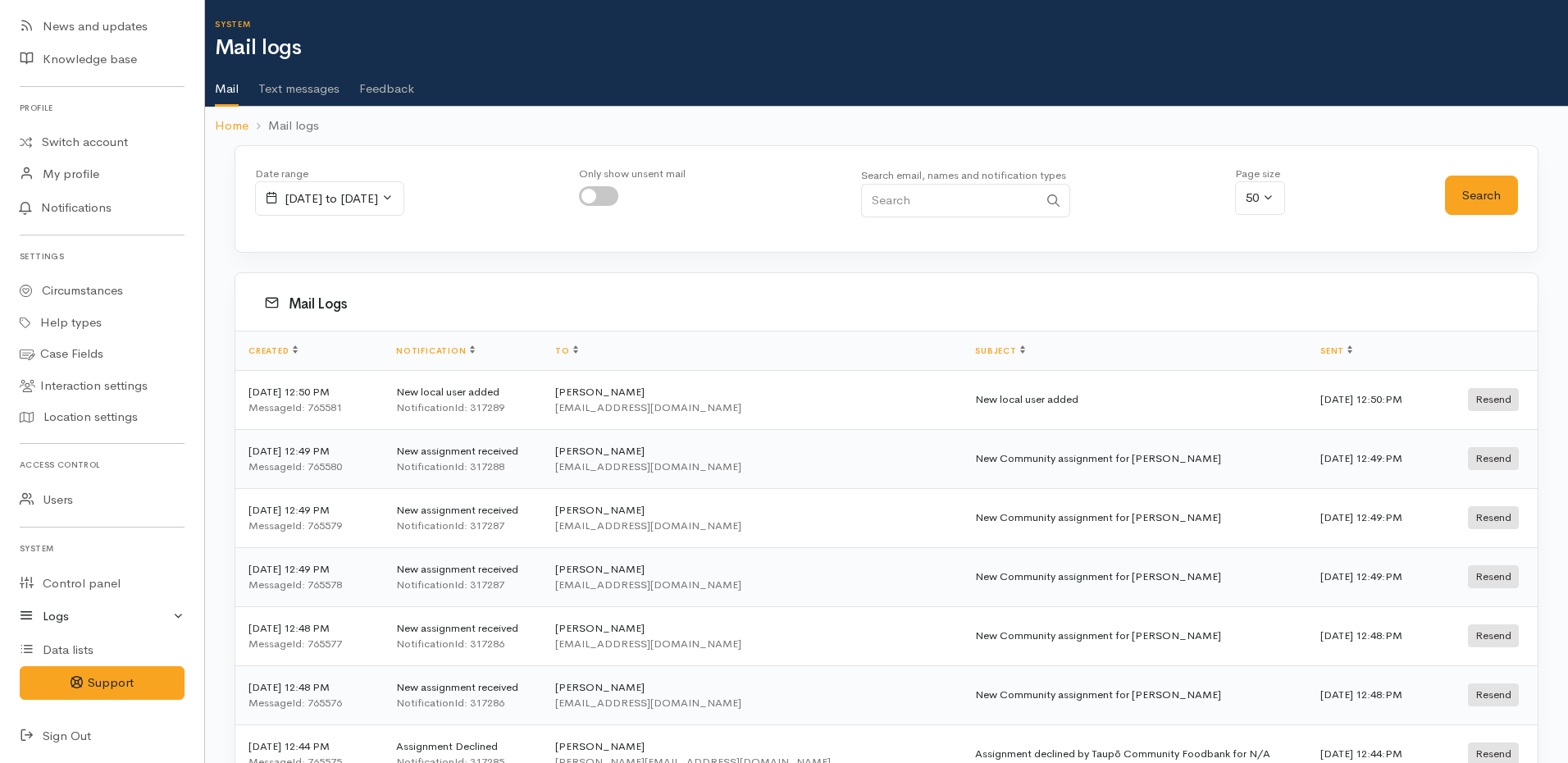
click at [81, 618] on link "Logs" at bounding box center [101, 616] width 204 height 33
click at [82, 686] on link "Mail logs" at bounding box center [101, 682] width 204 height 33
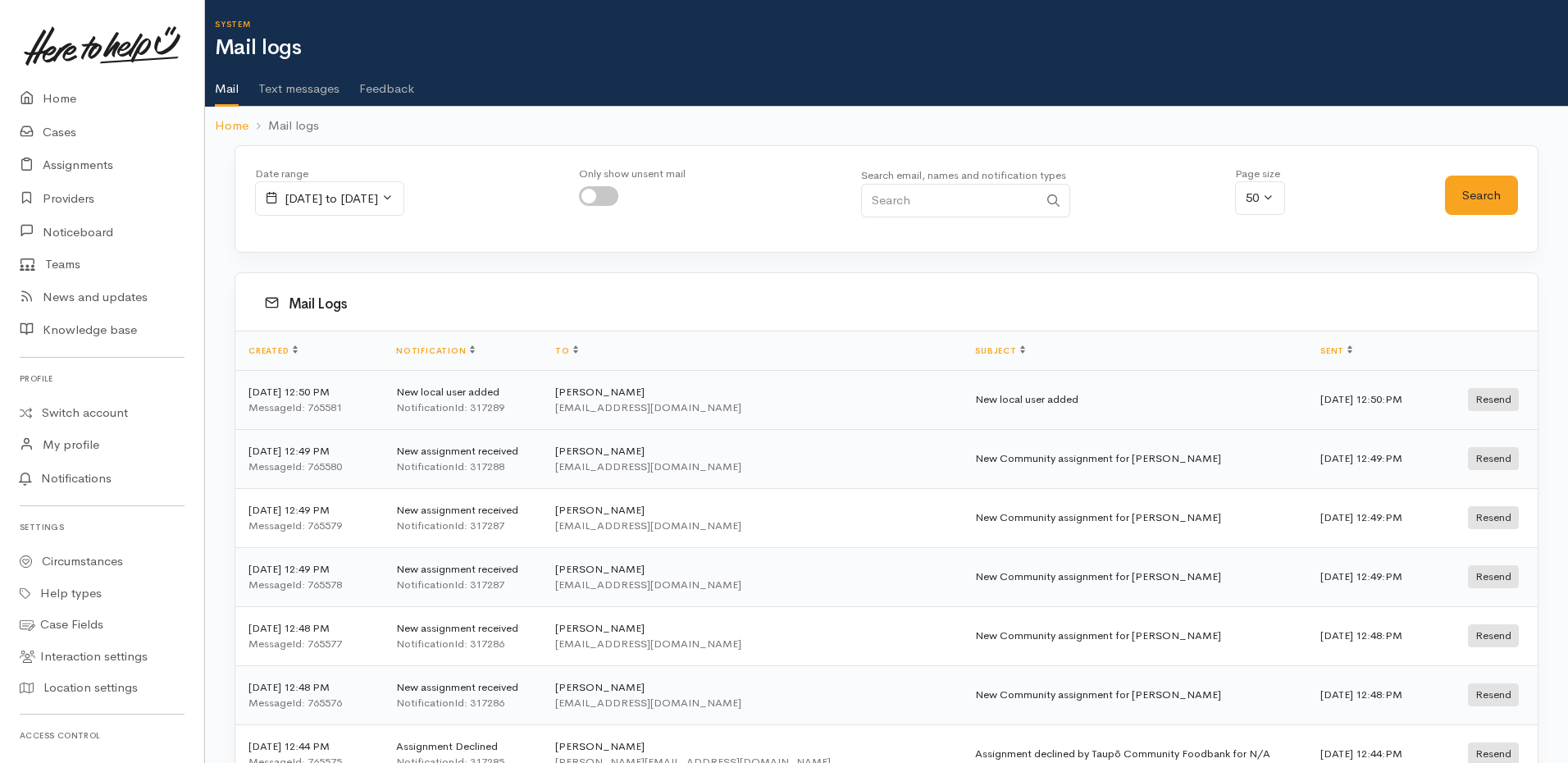
click at [539, 388] on td "New local user added NotificationId: 317289" at bounding box center [463, 399] width 159 height 59
